Goal: Find specific page/section: Find specific page/section

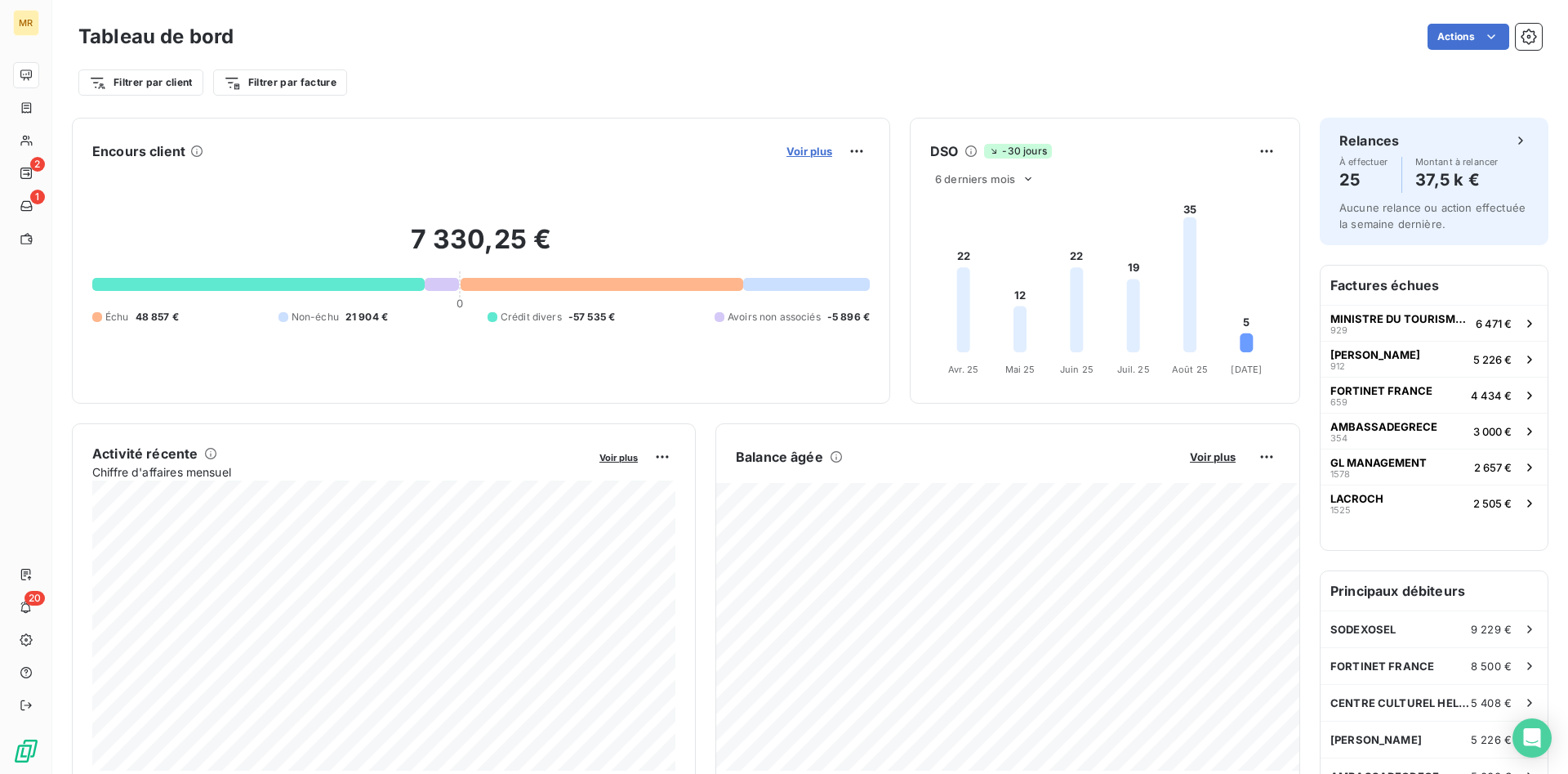
click at [823, 151] on span "Voir plus" at bounding box center [809, 151] width 46 height 13
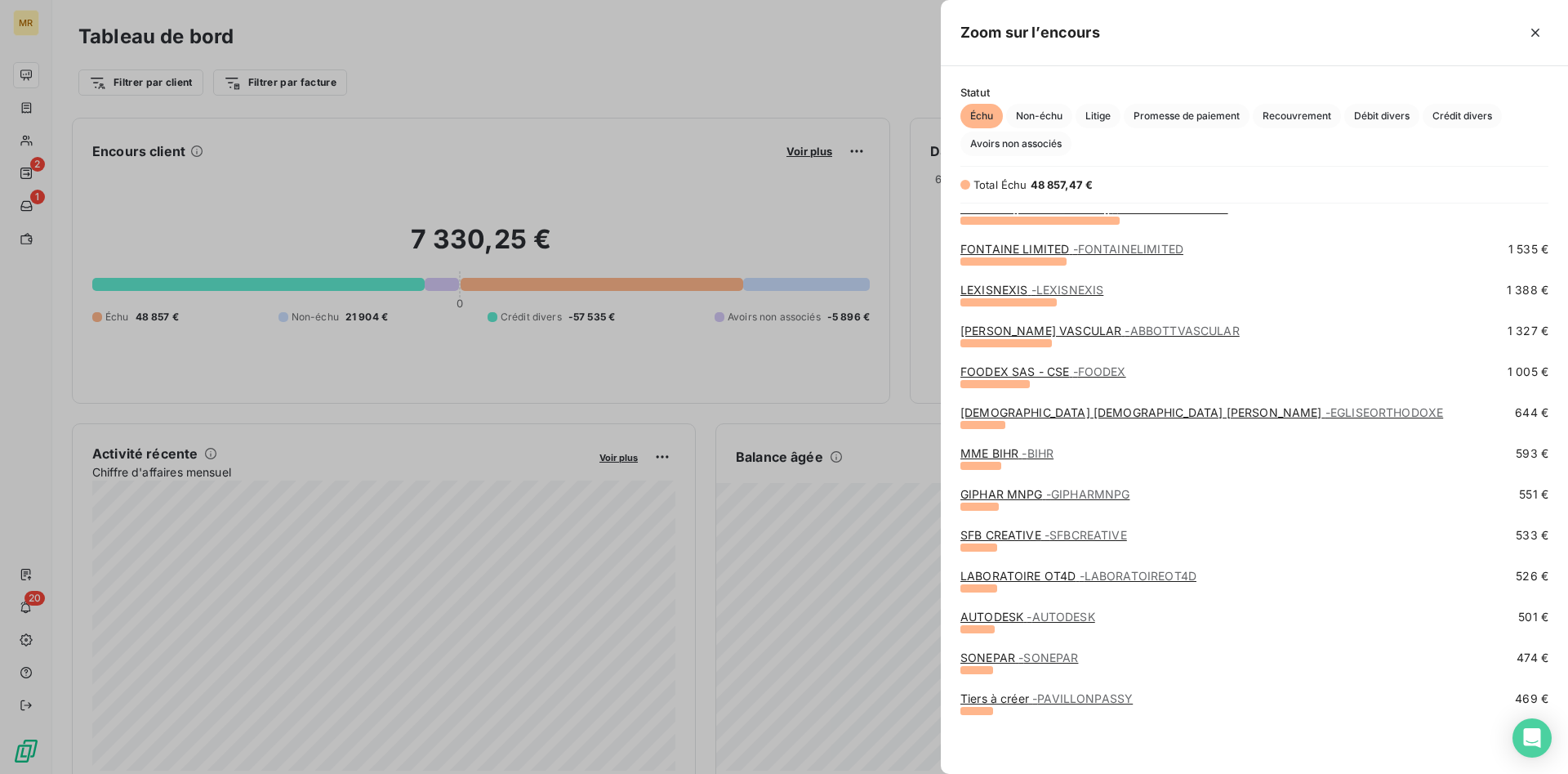
scroll to position [167, 0]
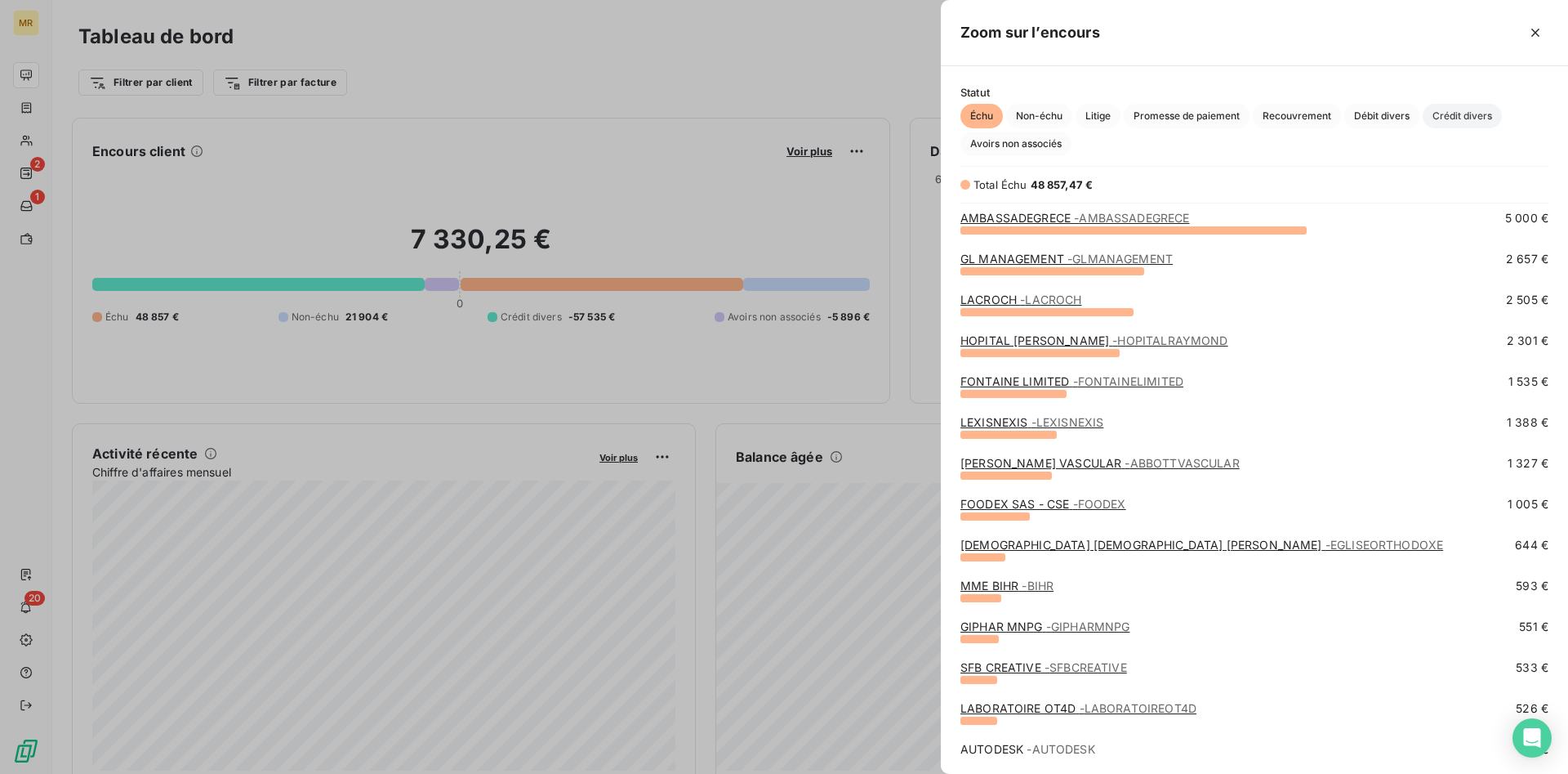
click at [1472, 114] on span "Crédit divers" at bounding box center [1463, 116] width 80 height 25
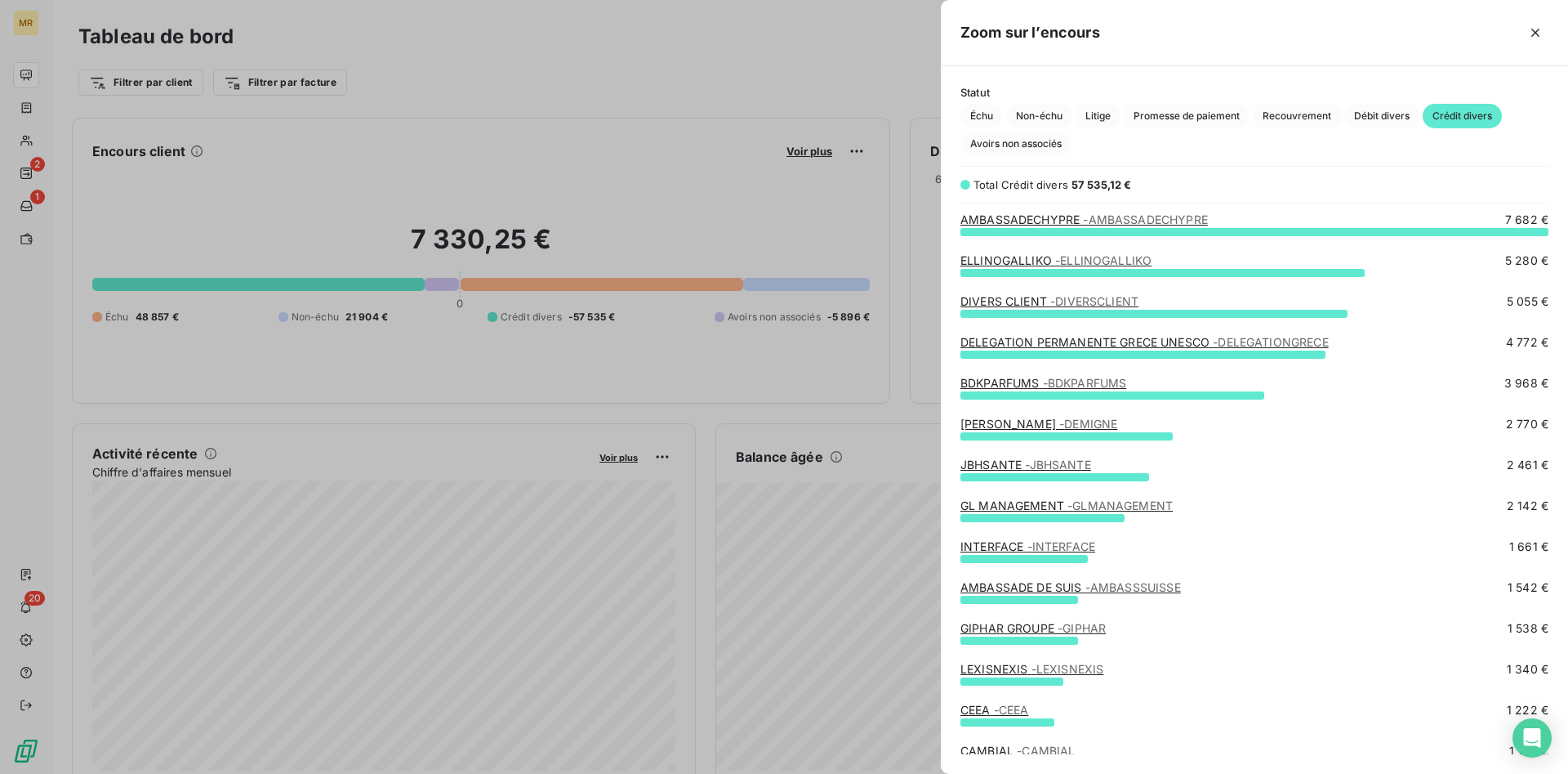
scroll to position [0, 0]
click at [821, 151] on div at bounding box center [784, 387] width 1568 height 774
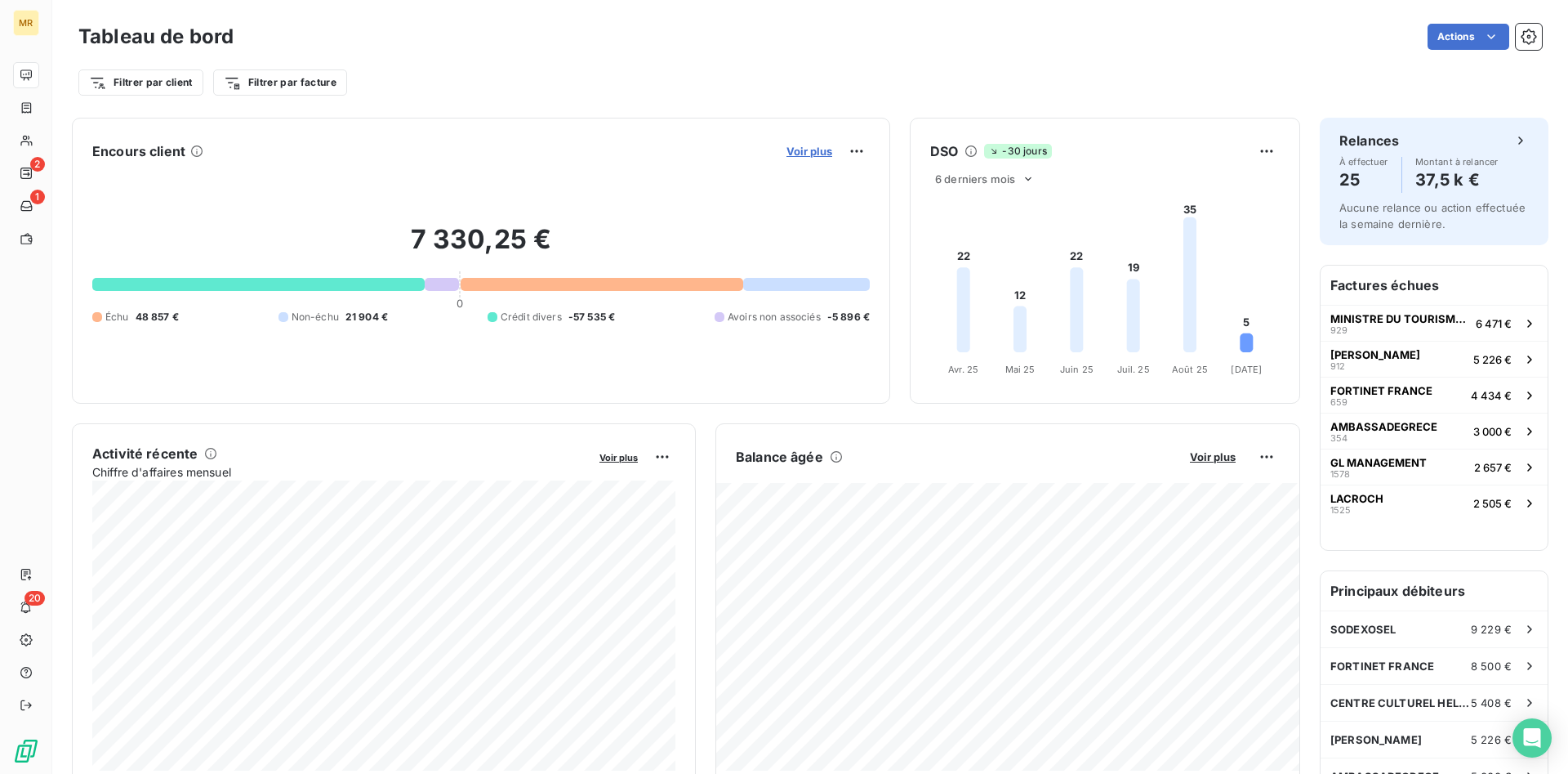
click at [816, 151] on span "Voir plus" at bounding box center [809, 151] width 46 height 13
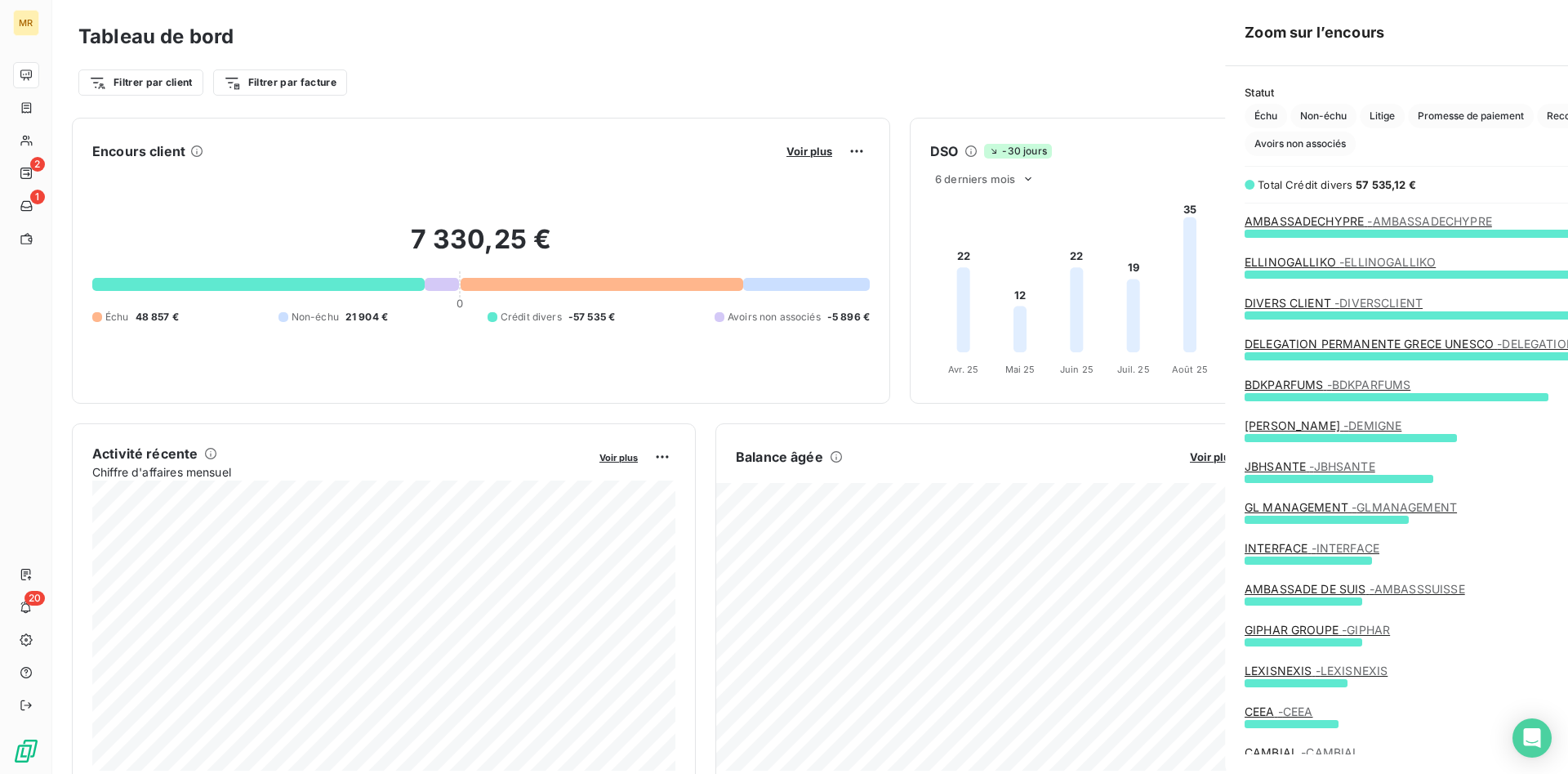
scroll to position [774, 627]
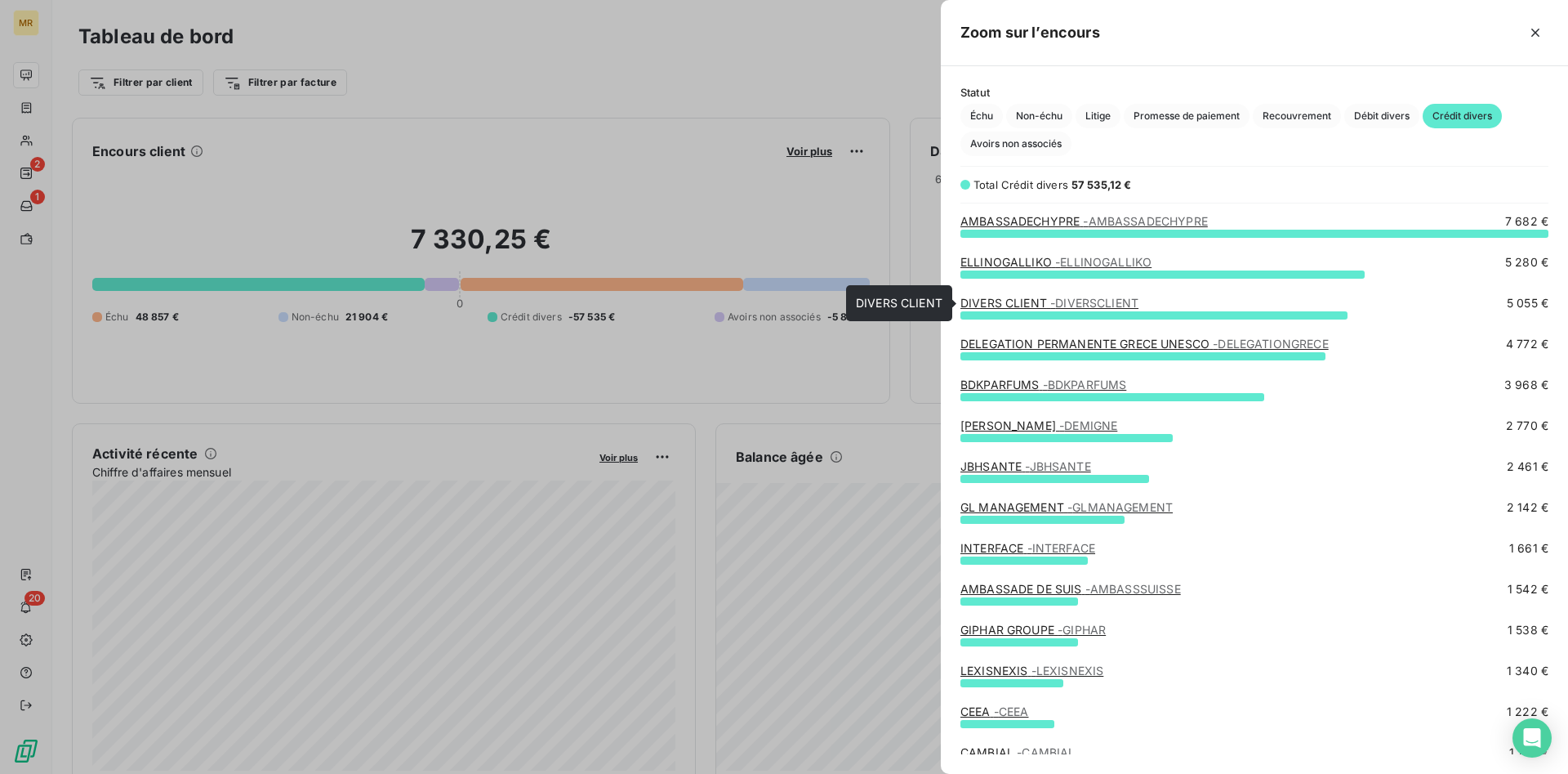
click at [1083, 301] on span "- DIVERSCLIENT" at bounding box center [1095, 302] width 88 height 14
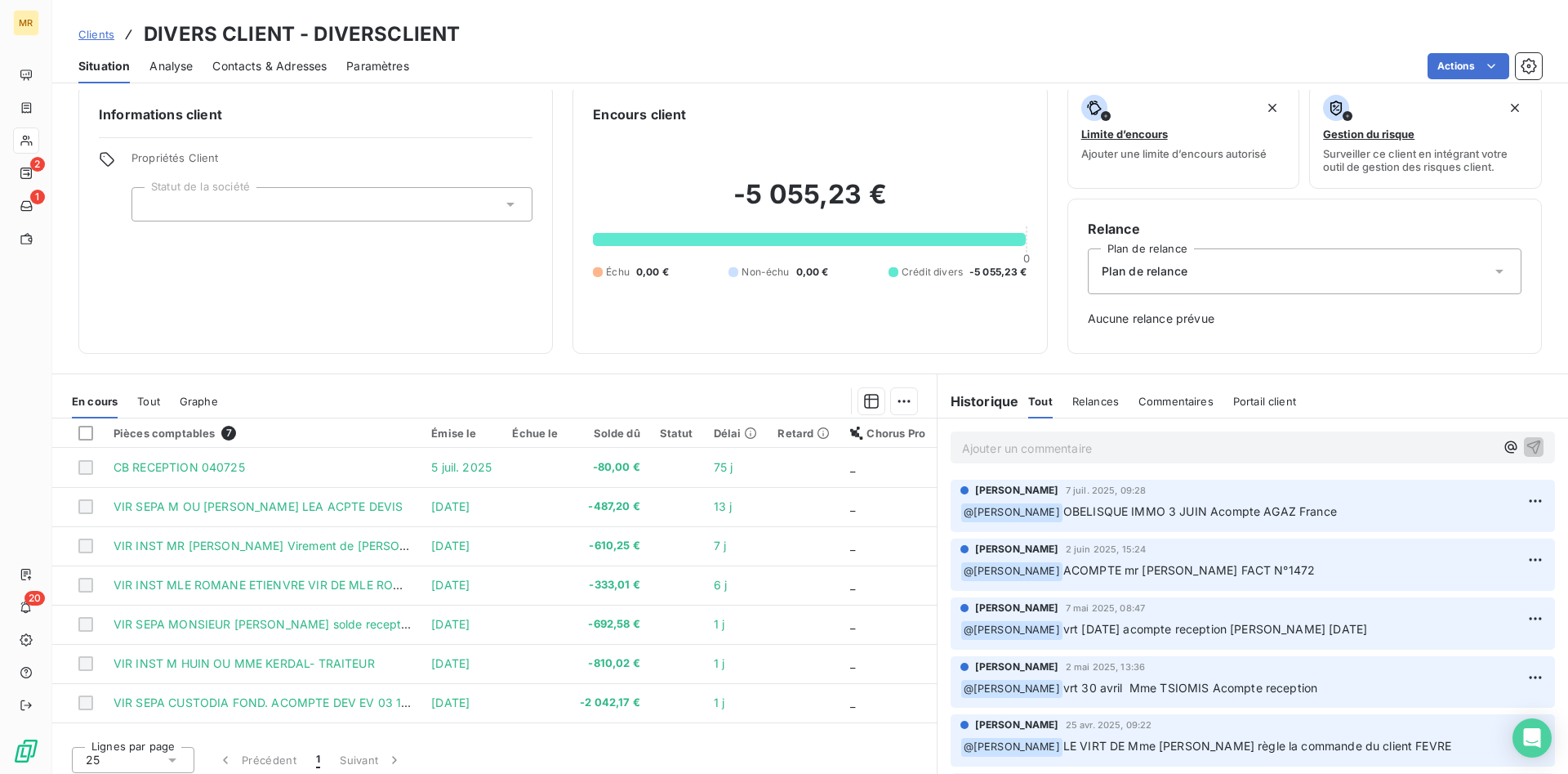
scroll to position [24, 0]
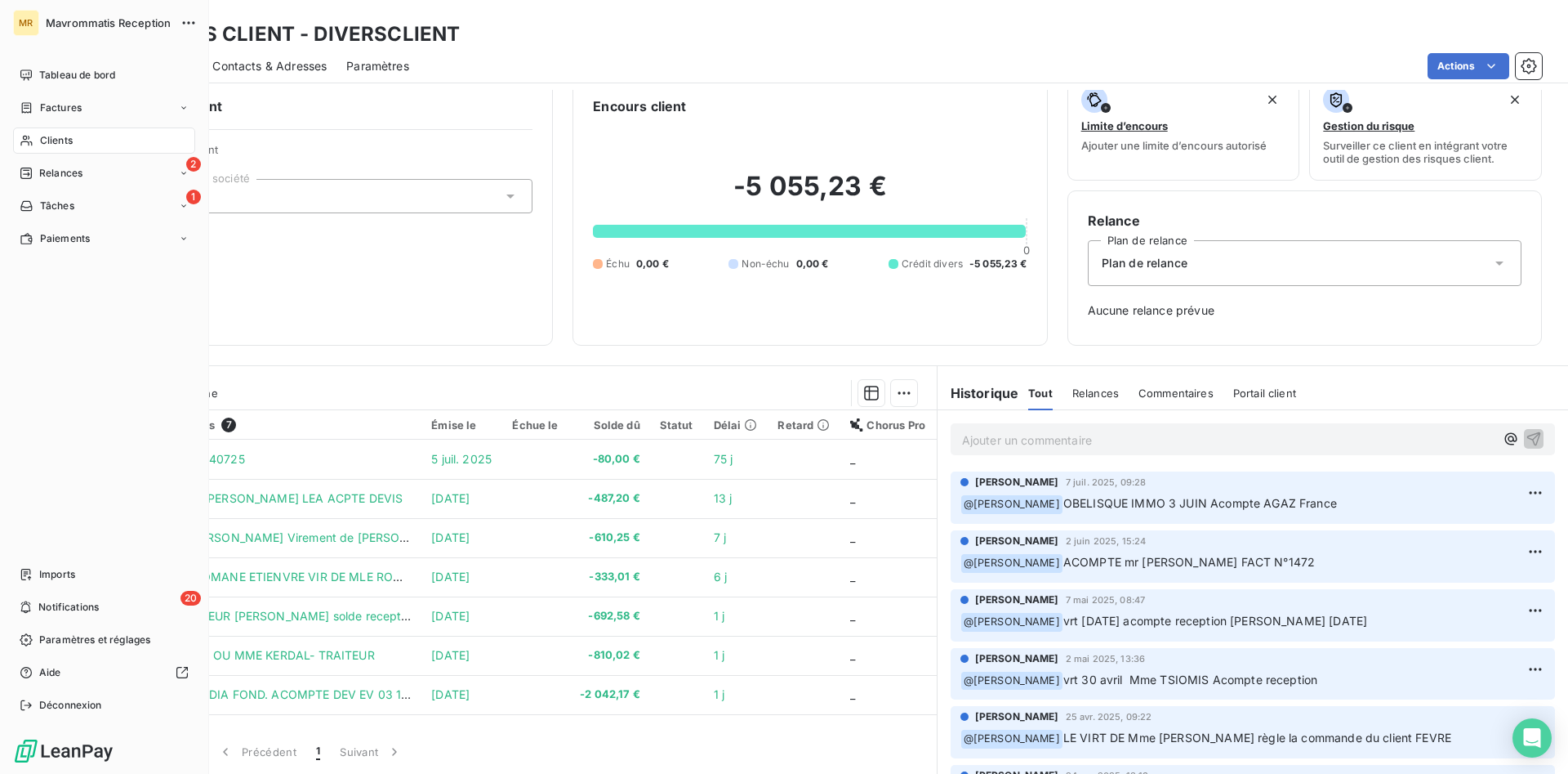
click at [68, 137] on span "Clients" at bounding box center [56, 140] width 33 height 14
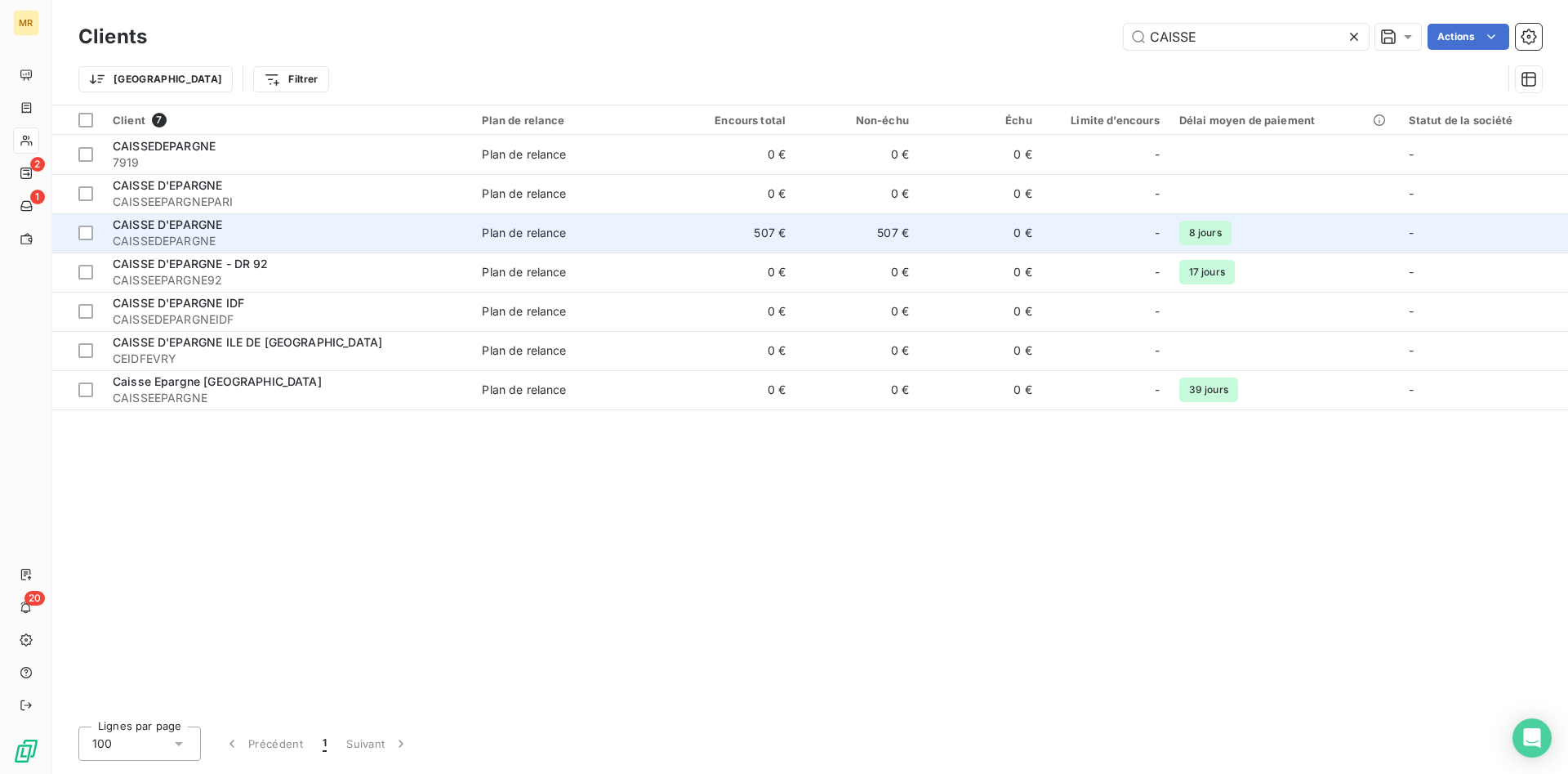
type input "CAISSE"
click at [282, 240] on span "CAISSEDEPARGNE" at bounding box center [287, 240] width 350 height 16
click at [502, 236] on div "Plan de relance" at bounding box center [523, 232] width 84 height 16
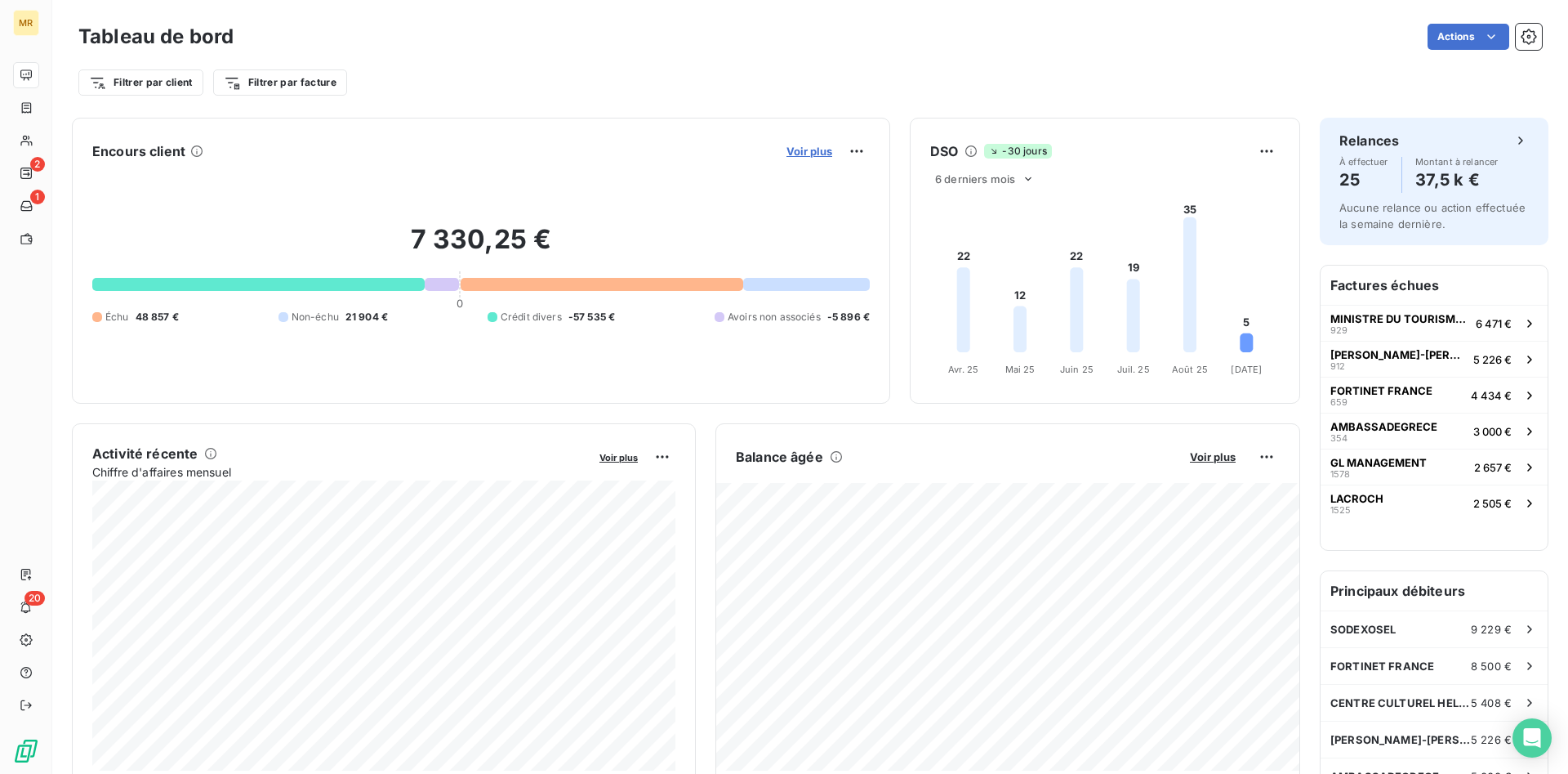
click at [809, 152] on span "Voir plus" at bounding box center [809, 151] width 46 height 13
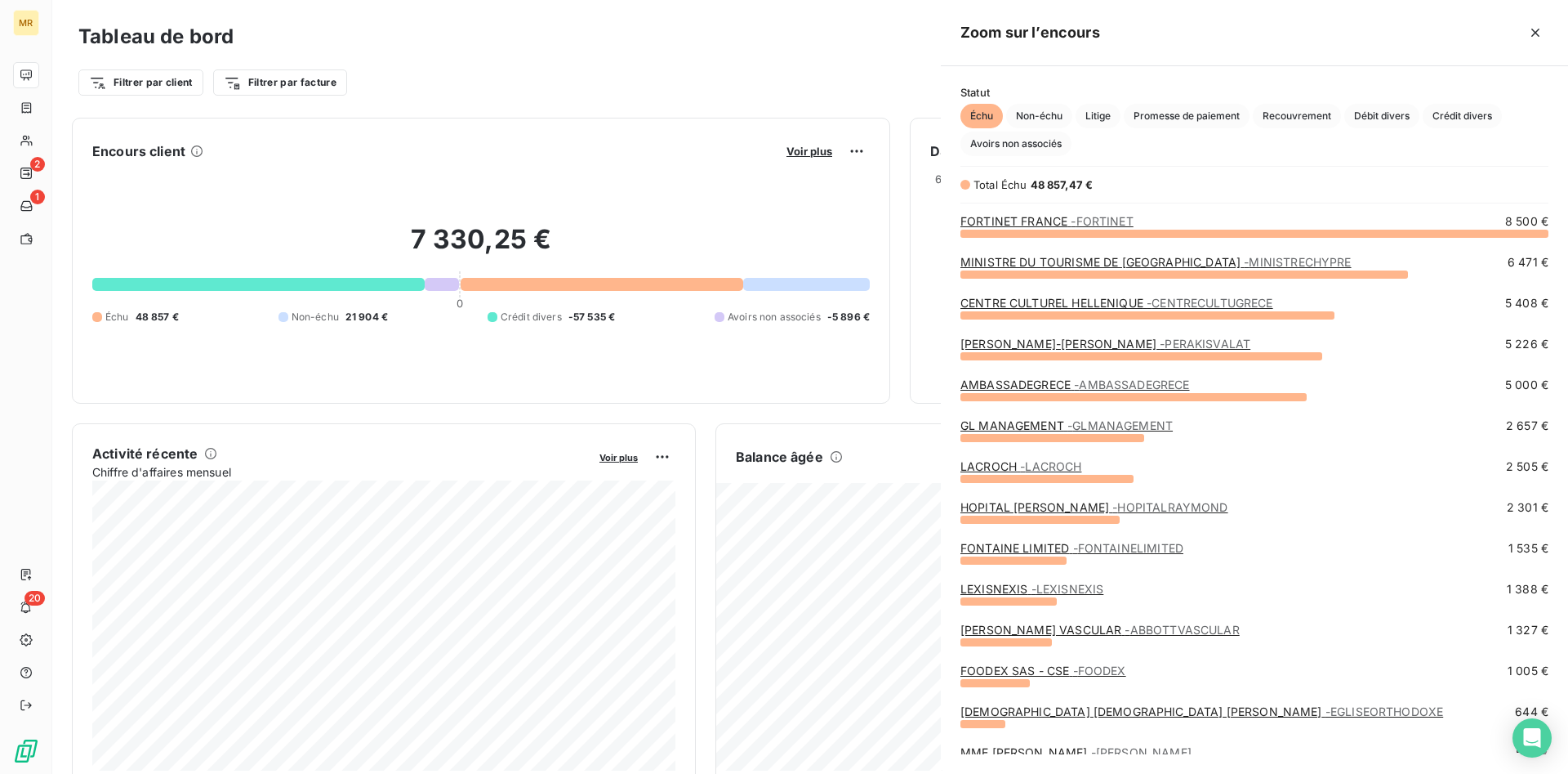
scroll to position [541, 627]
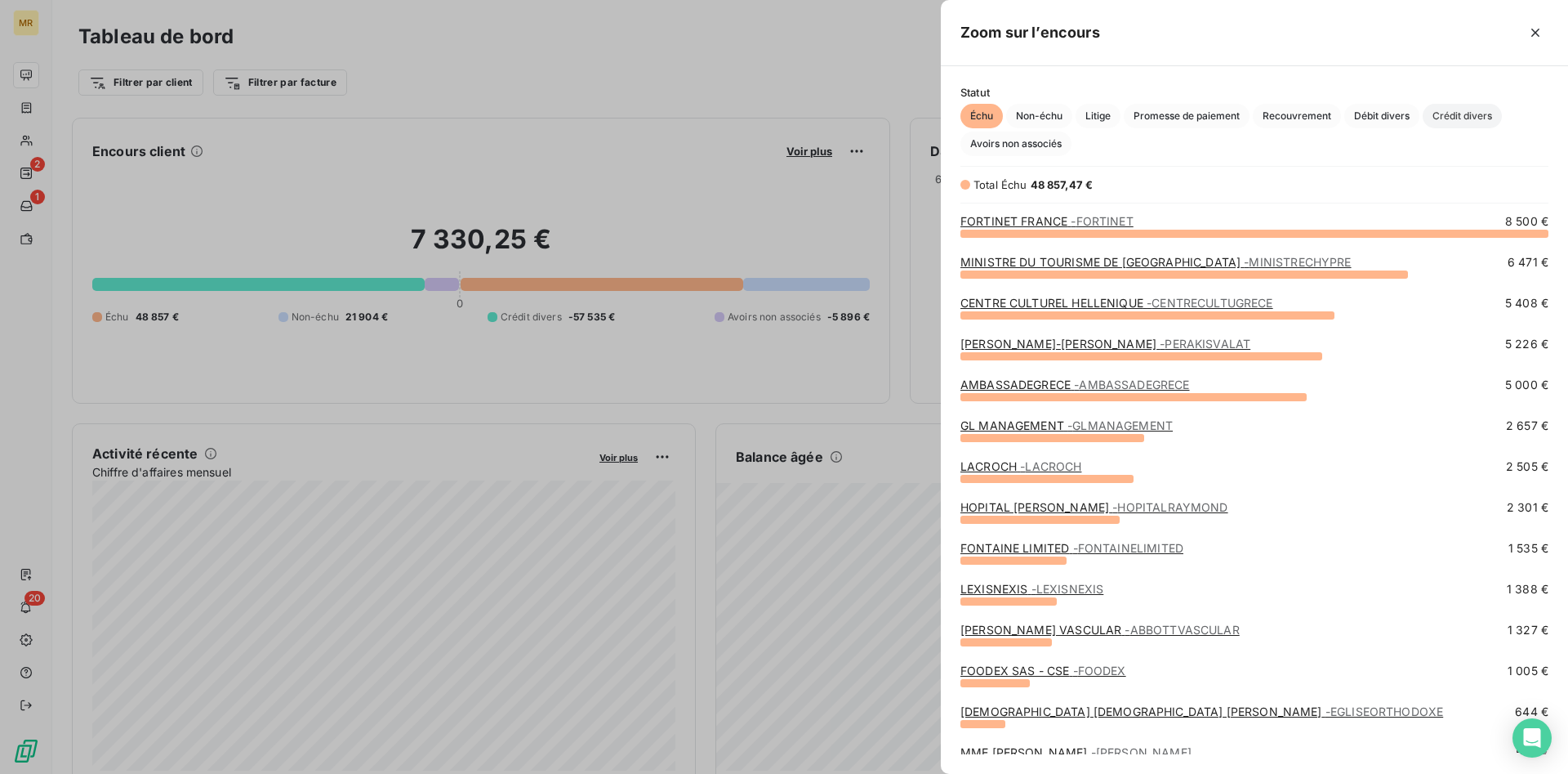
drag, startPoint x: 1474, startPoint y: 122, endPoint x: 1343, endPoint y: 164, distance: 137.6
click at [1471, 123] on span "Crédit divers" at bounding box center [1463, 116] width 80 height 25
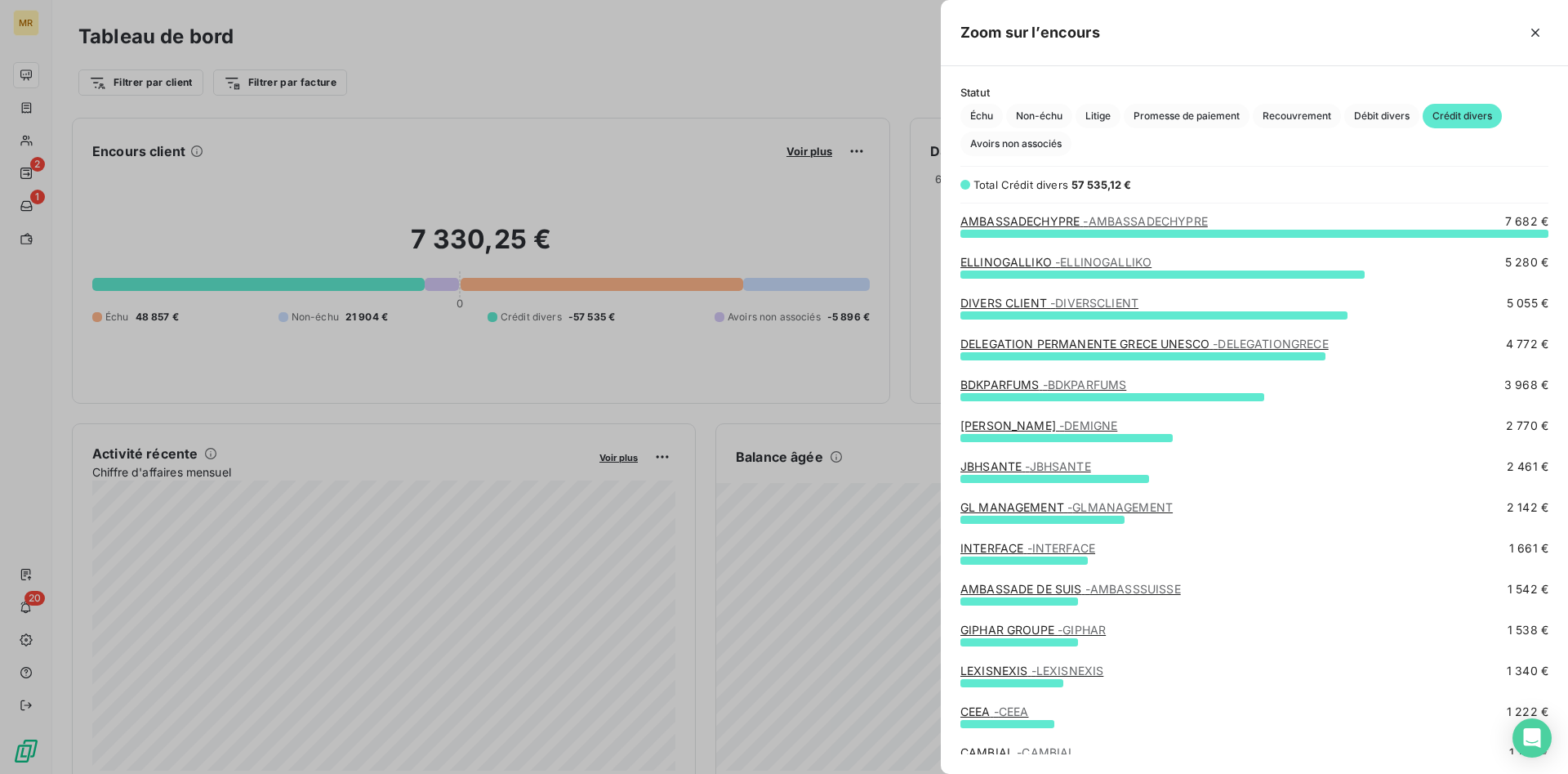
drag, startPoint x: 706, startPoint y: 104, endPoint x: 590, endPoint y: 100, distance: 116.1
click at [705, 104] on div at bounding box center [784, 387] width 1568 height 774
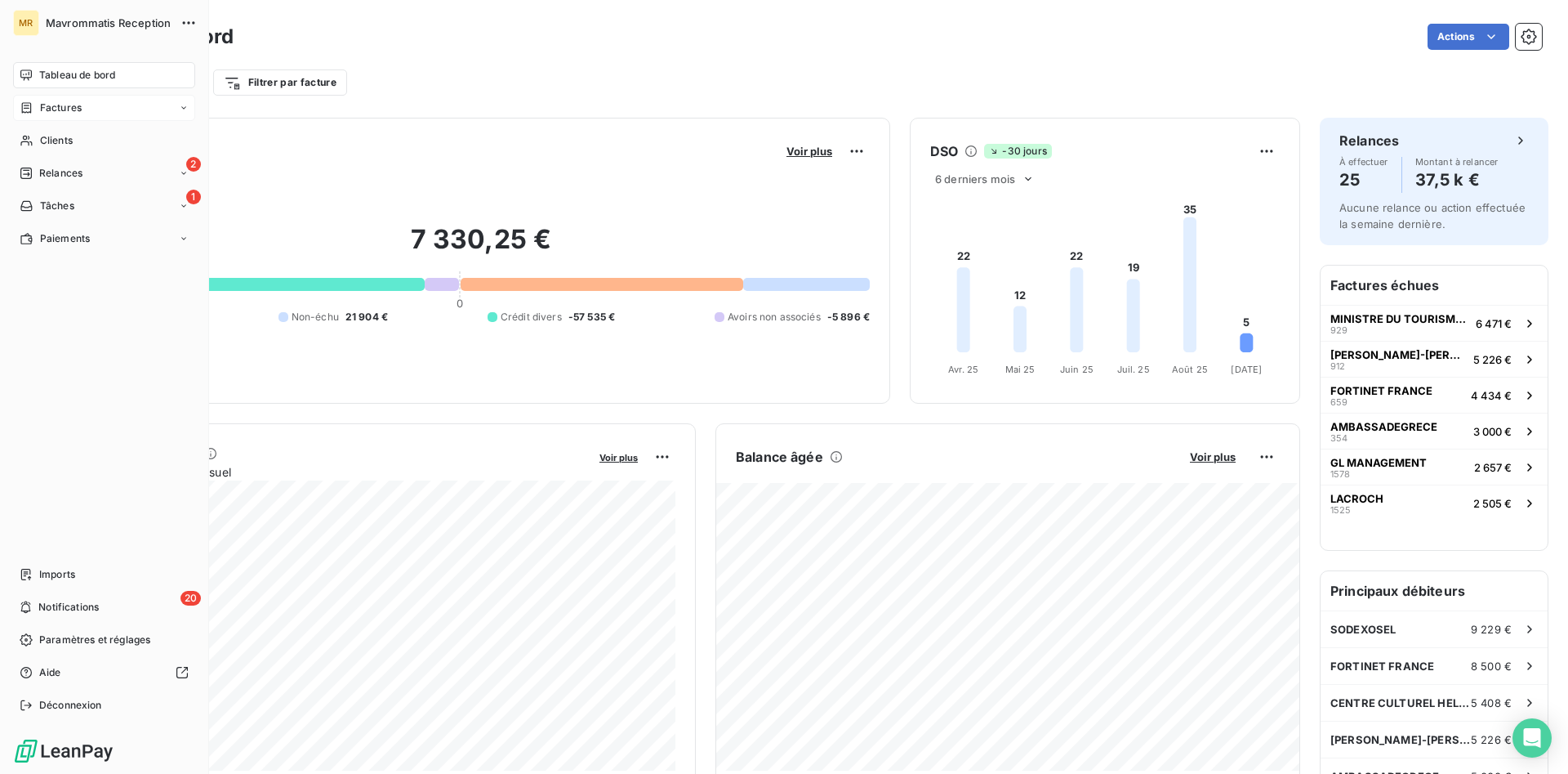
drag, startPoint x: 59, startPoint y: 108, endPoint x: 70, endPoint y: 108, distance: 11.0
click at [63, 108] on span "Factures" at bounding box center [60, 108] width 41 height 14
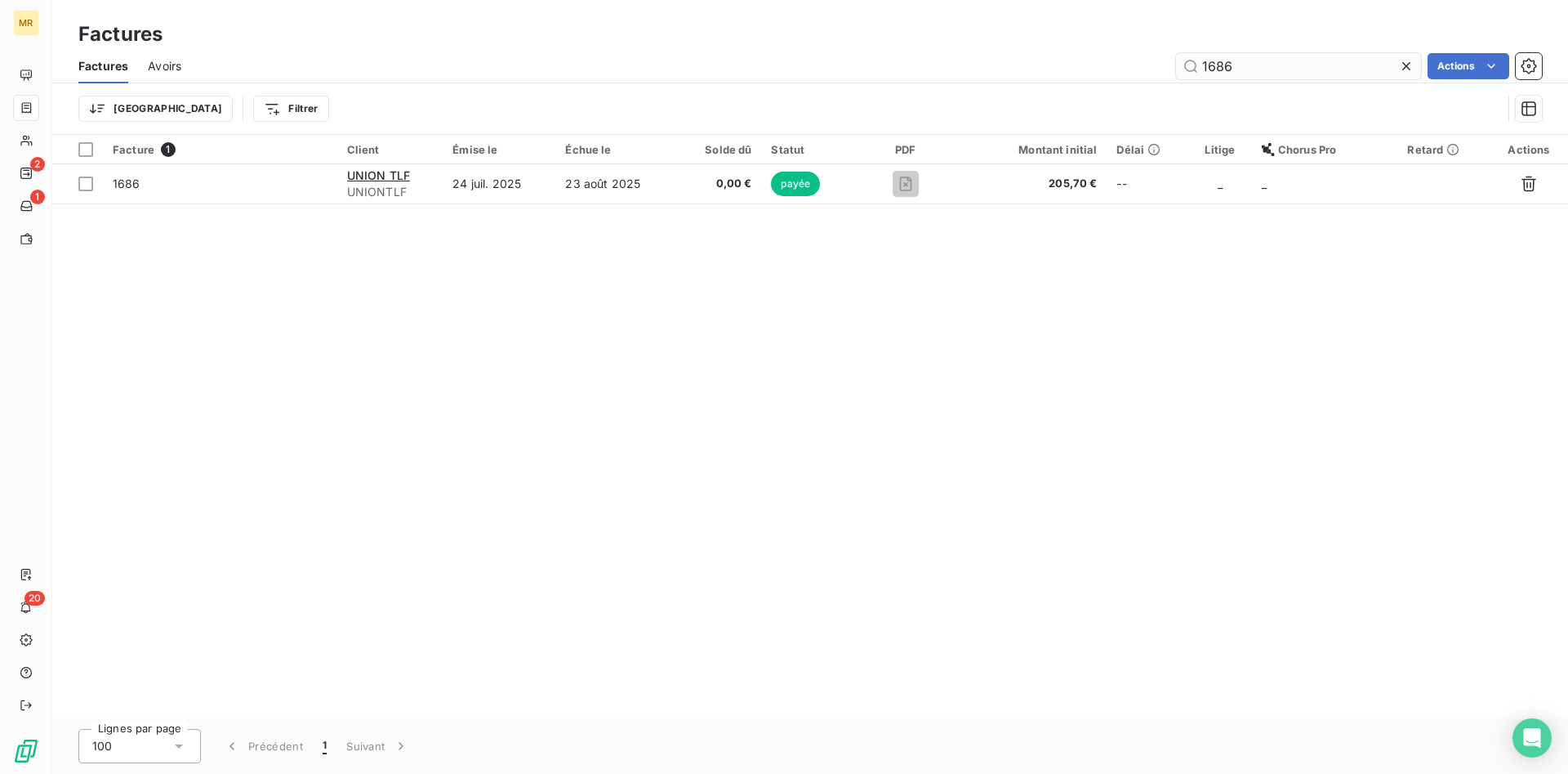
drag, startPoint x: 1239, startPoint y: 72, endPoint x: 1157, endPoint y: 72, distance: 82.0
click at [1176, 72] on input "1686" at bounding box center [1298, 66] width 245 height 26
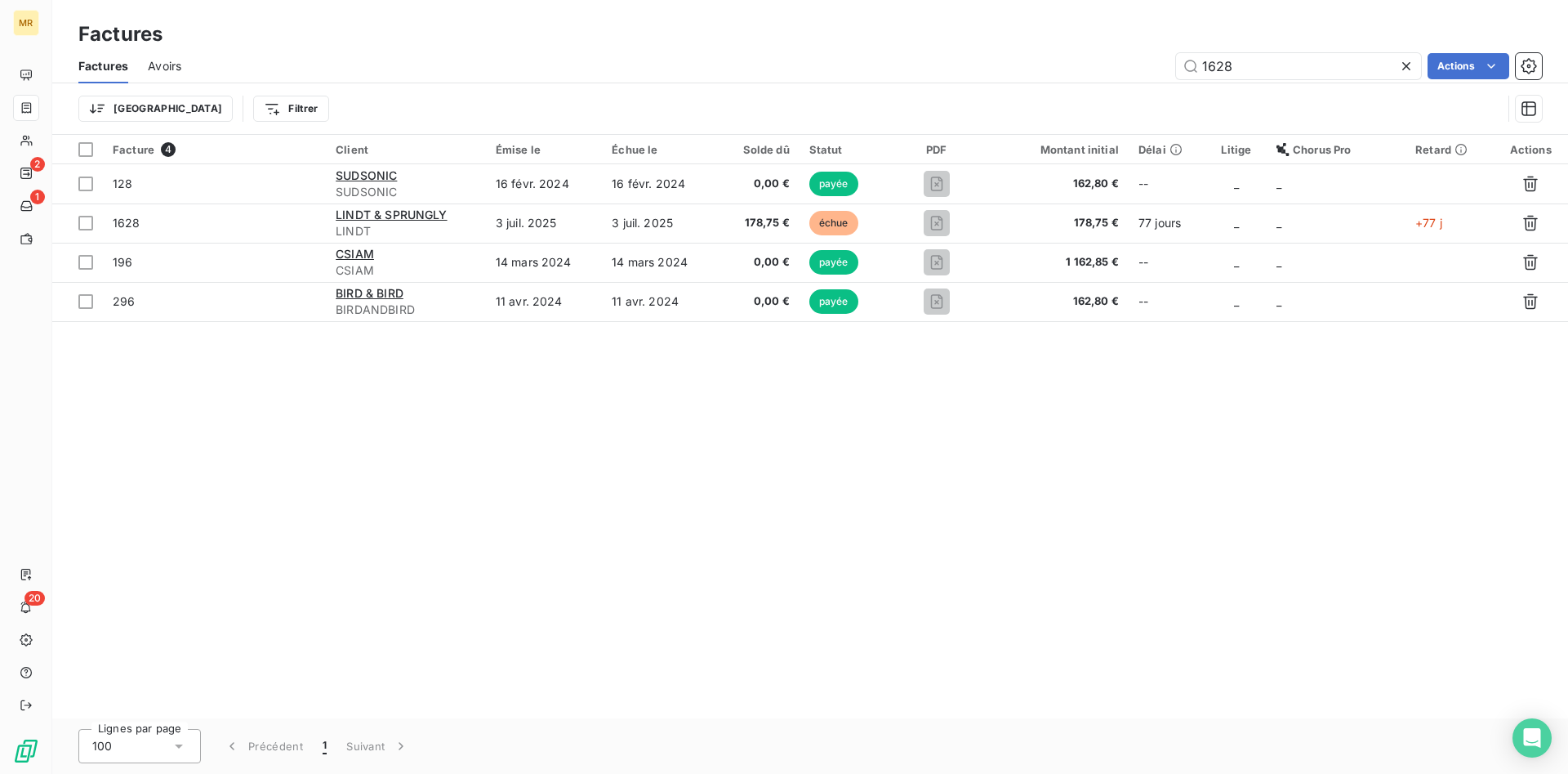
type input "1628"
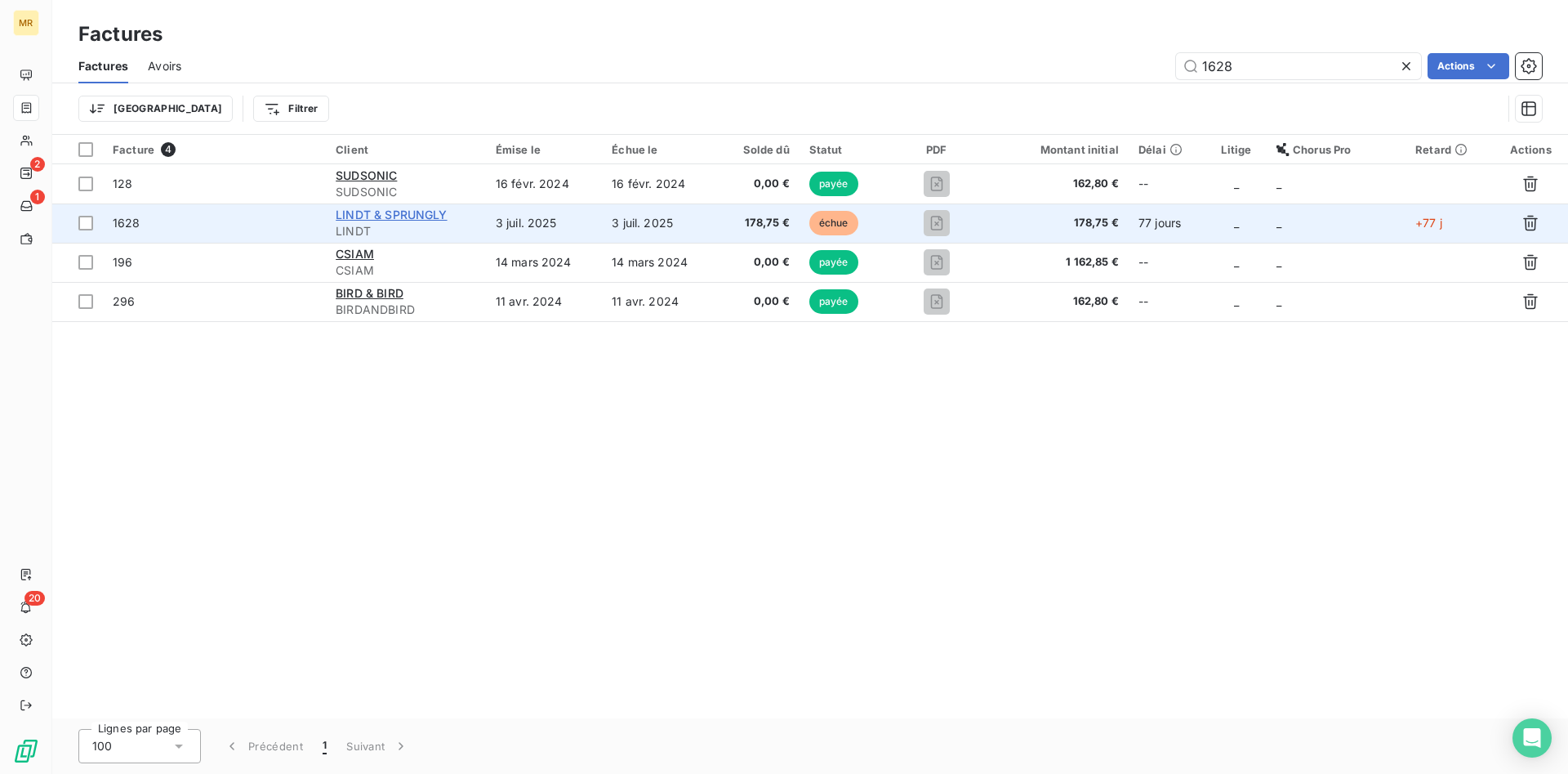
click at [391, 213] on span "LINDT & SPRUNGLY" at bounding box center [390, 214] width 111 height 14
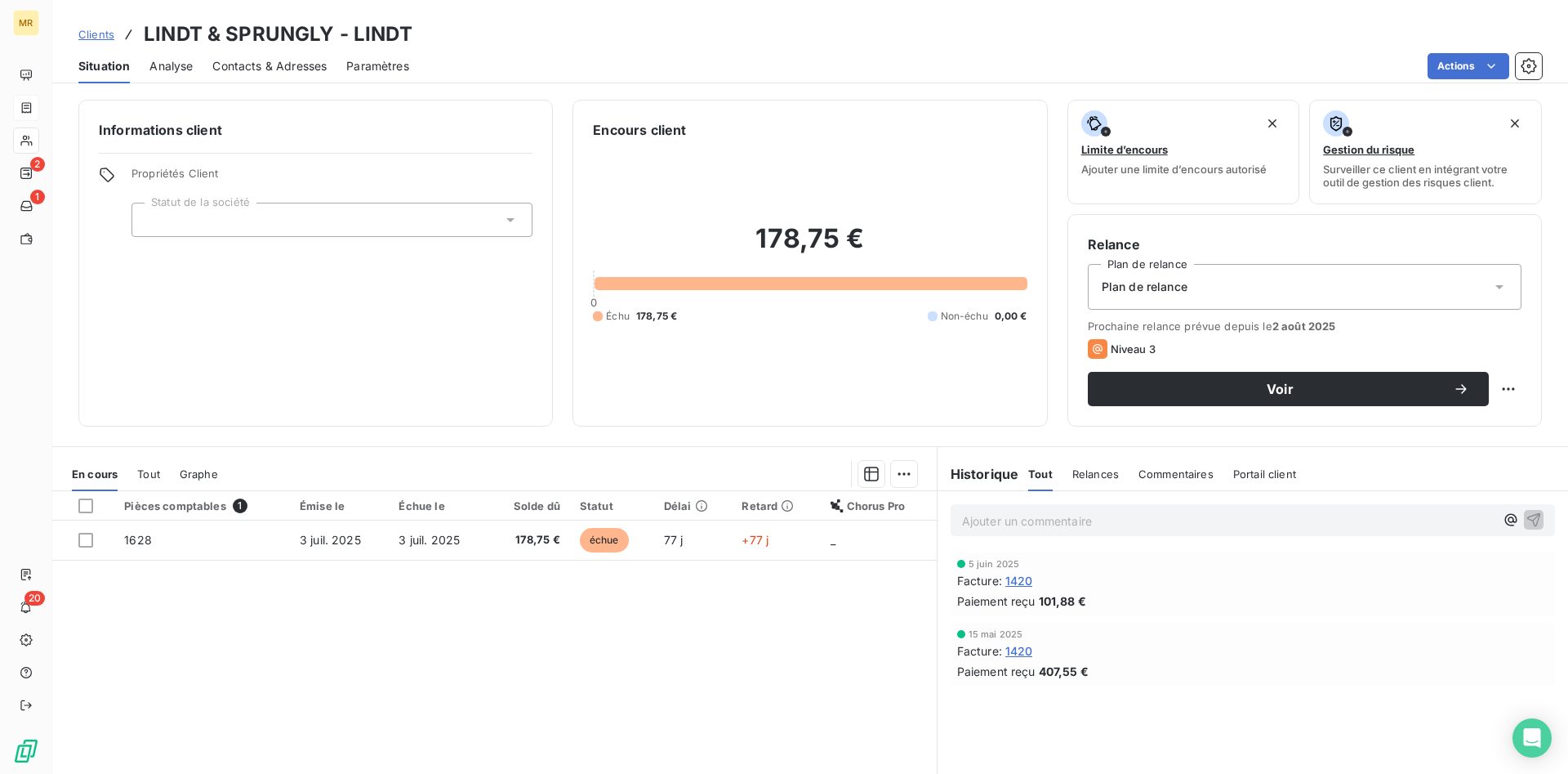
click at [823, 132] on div "Encours client" at bounding box center [809, 130] width 433 height 19
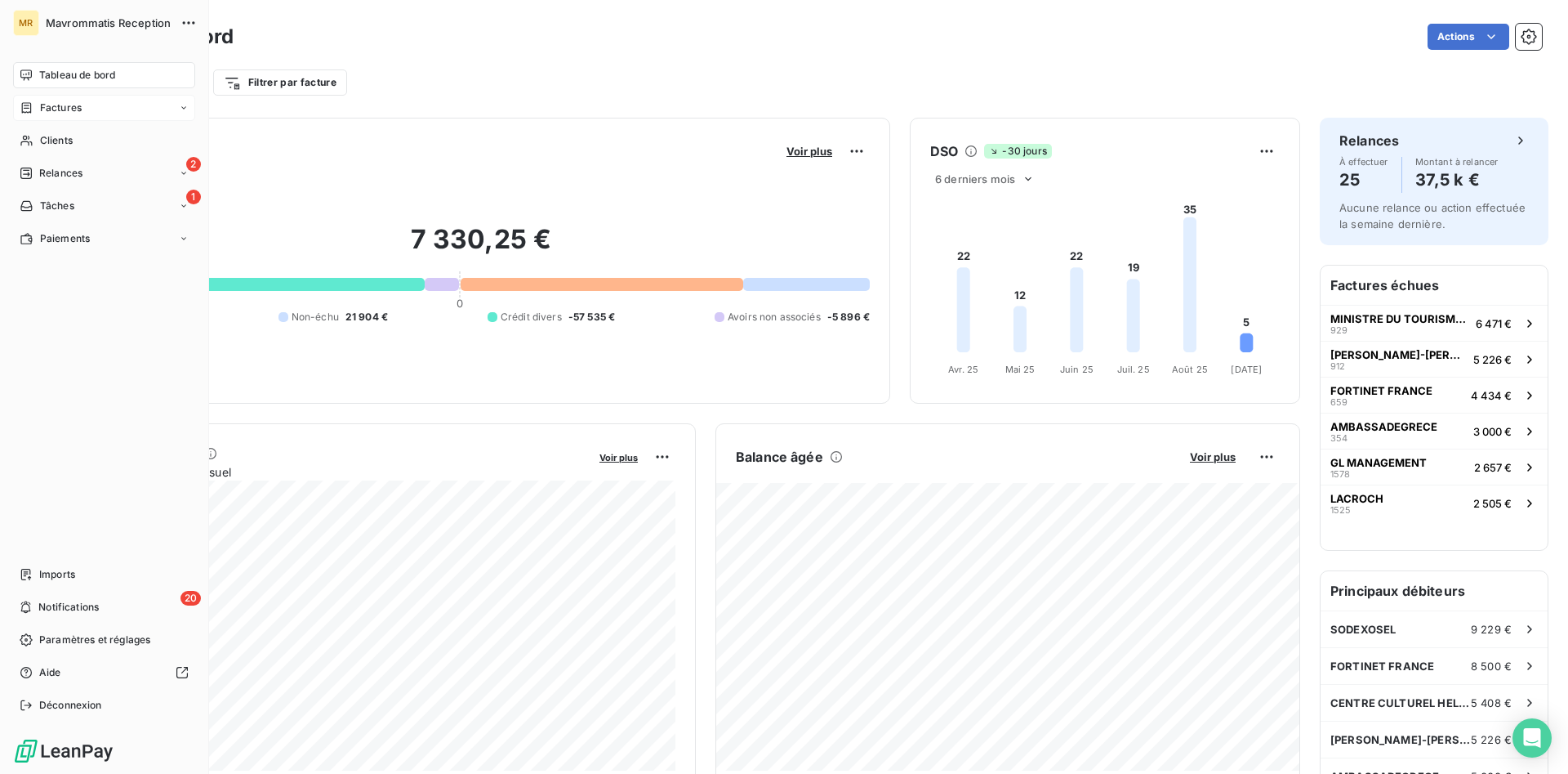
click at [62, 107] on span "Factures" at bounding box center [60, 108] width 41 height 14
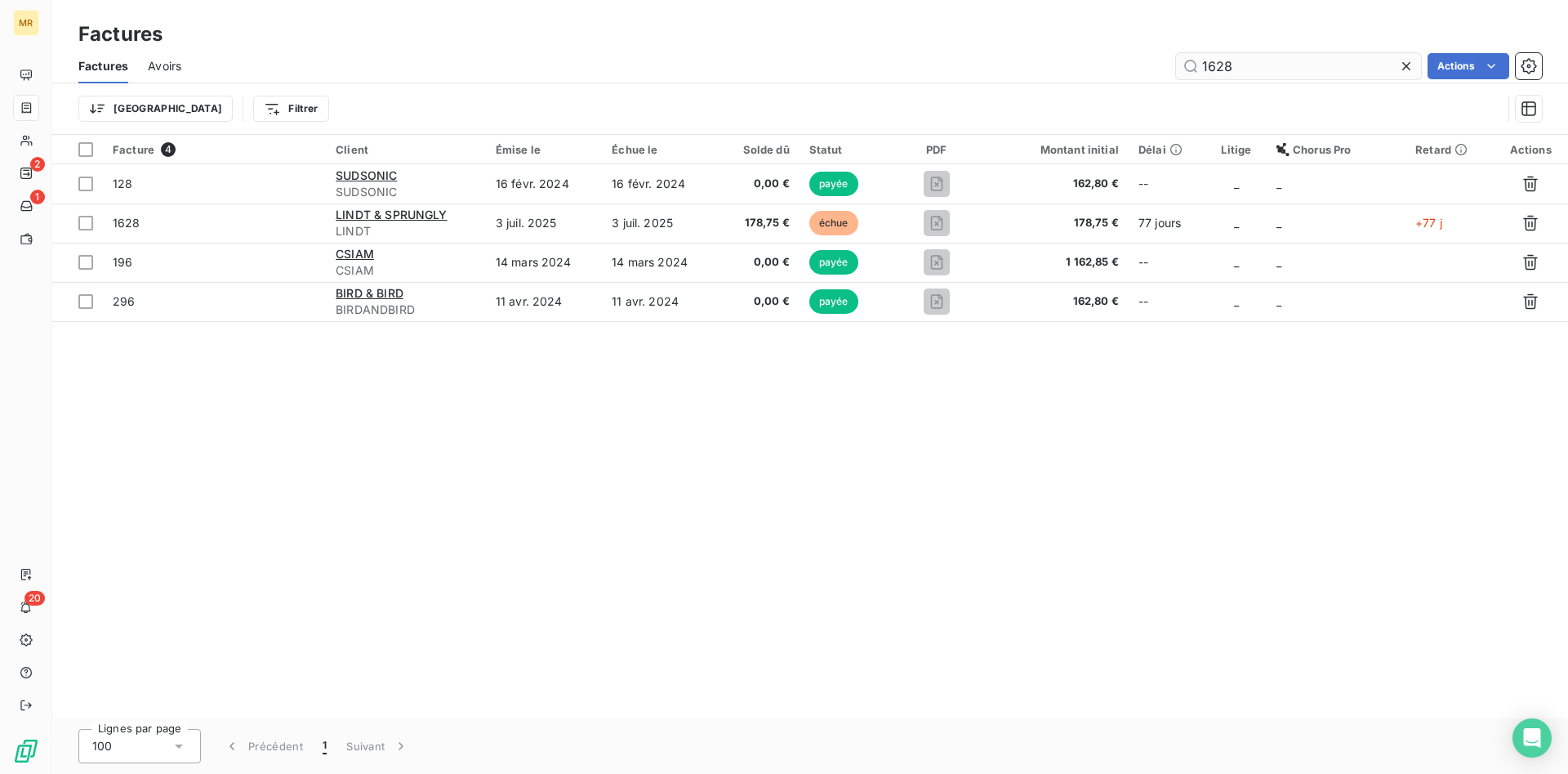
drag, startPoint x: 1232, startPoint y: 73, endPoint x: 1213, endPoint y: 75, distance: 19.1
click at [1213, 75] on input "1628" at bounding box center [1298, 66] width 245 height 26
type input "1648"
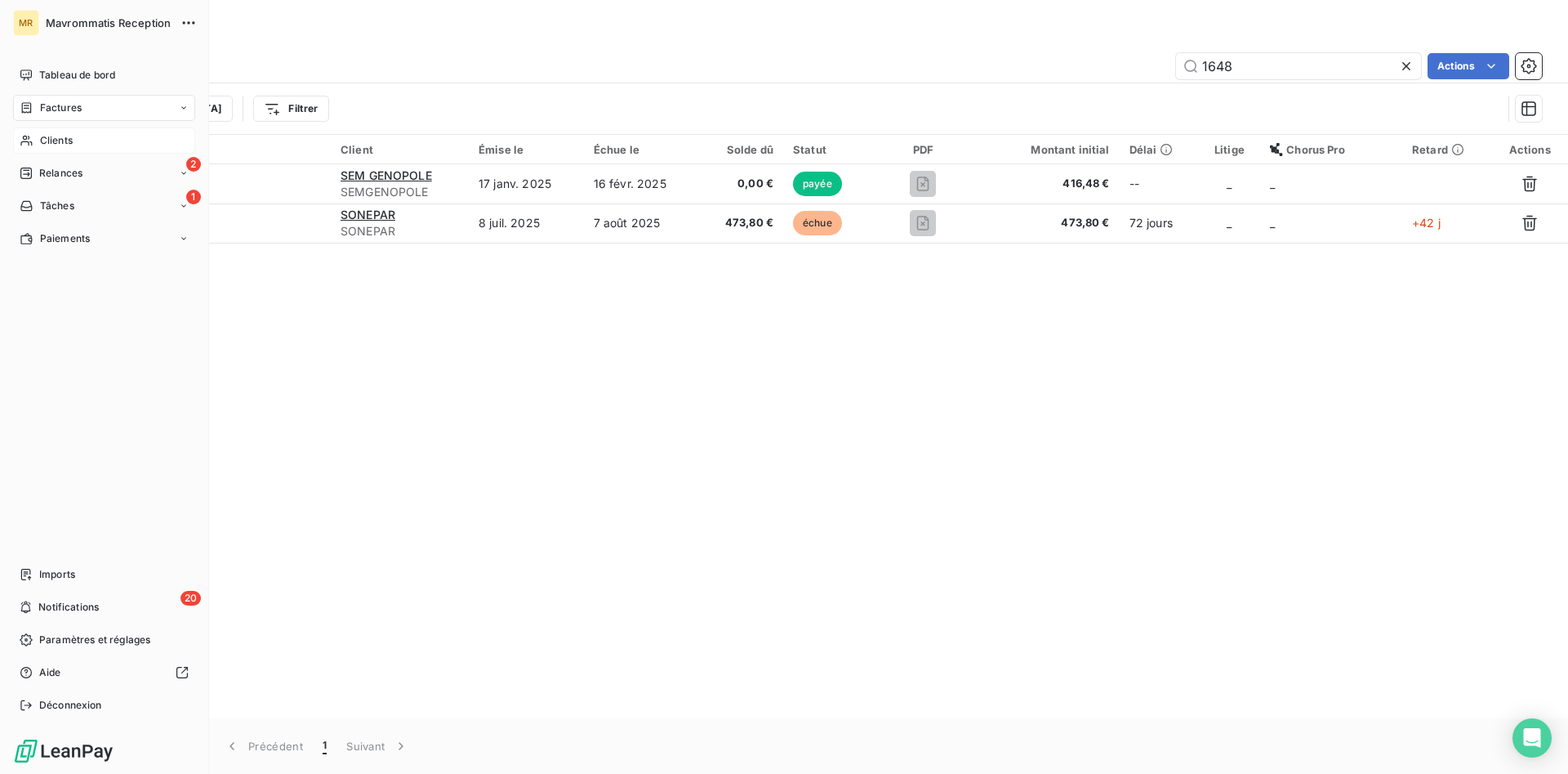
click at [45, 142] on span "Clients" at bounding box center [56, 140] width 33 height 14
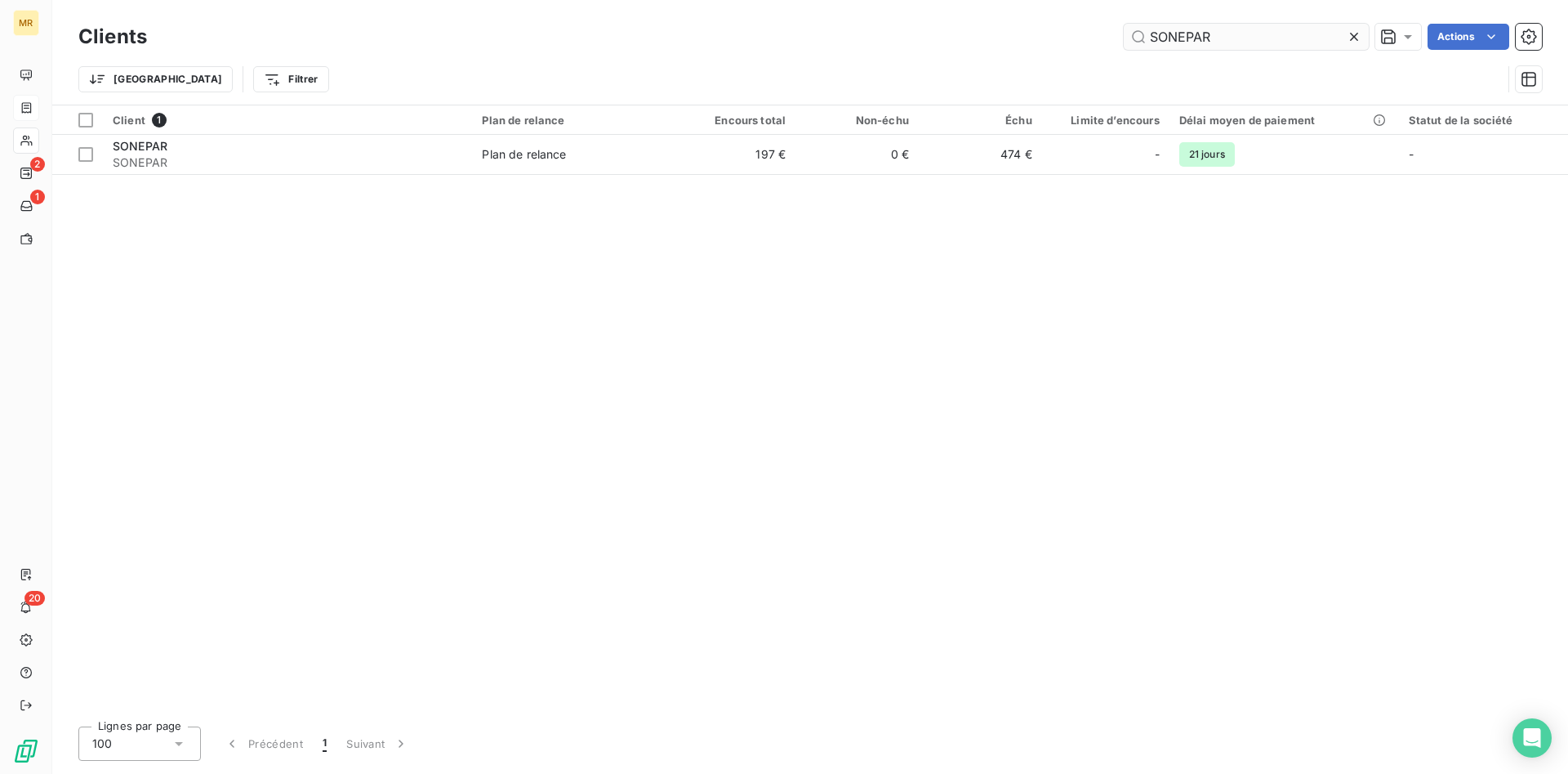
type input "SONEPAR"
